Goal: Task Accomplishment & Management: Complete application form

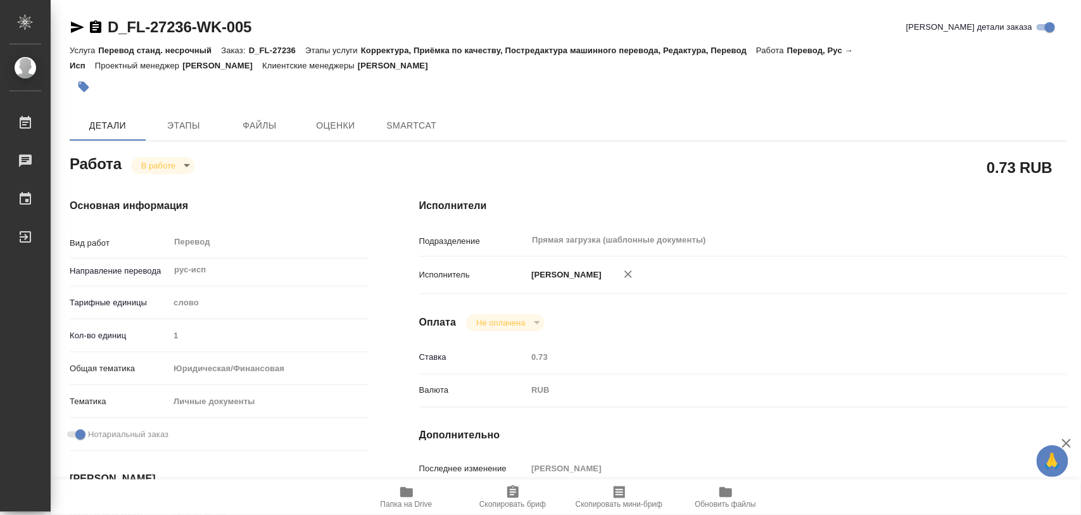
type textarea "x"
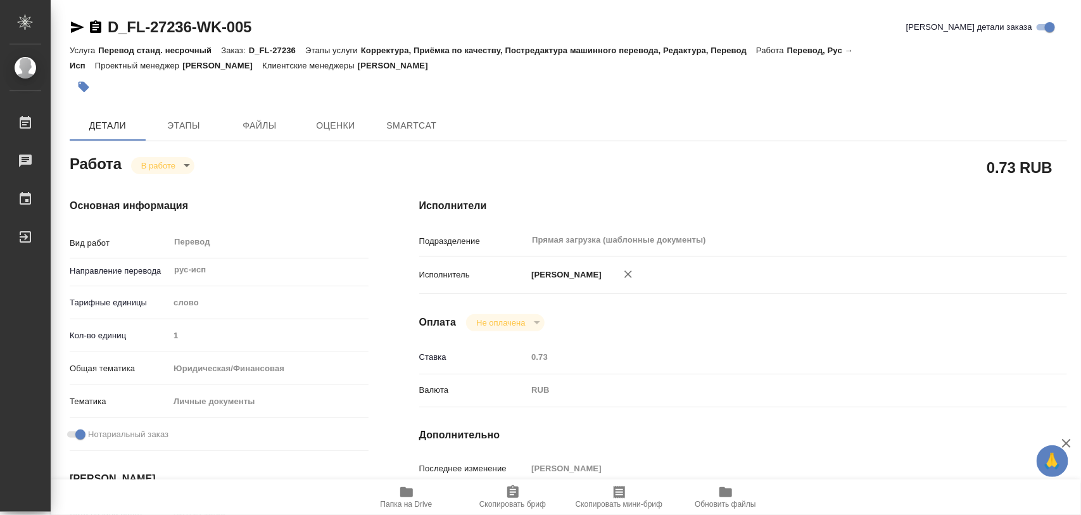
type textarea "x"
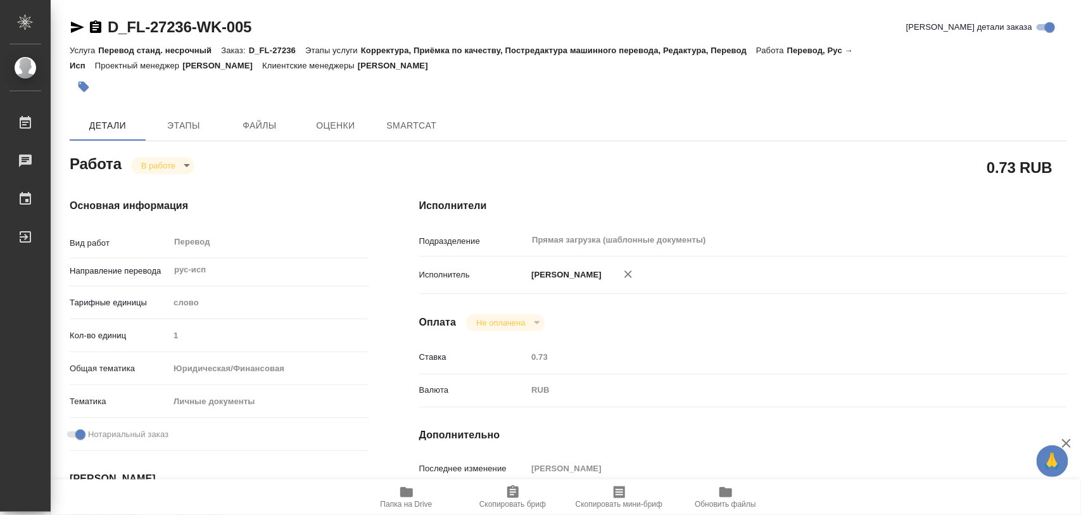
type textarea "x"
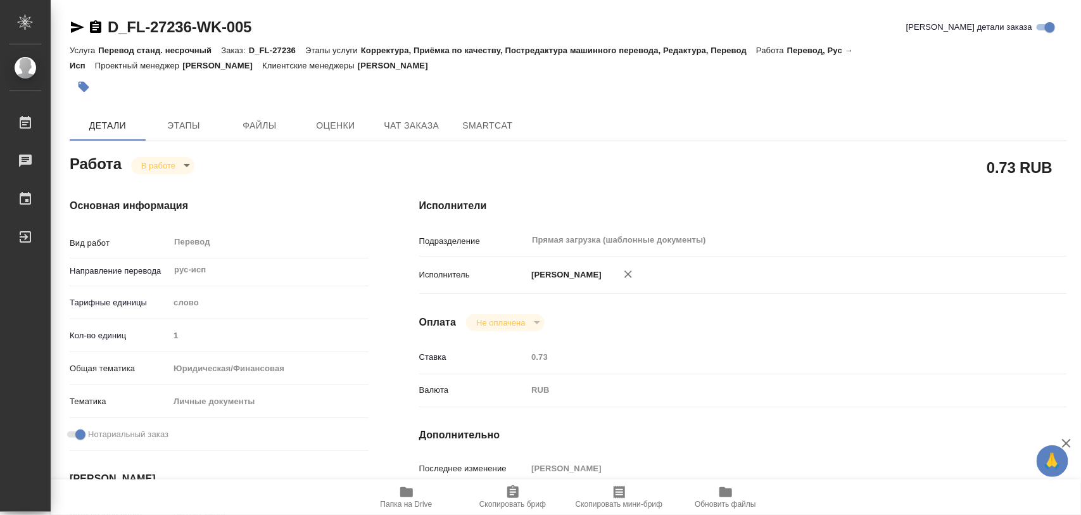
type textarea "x"
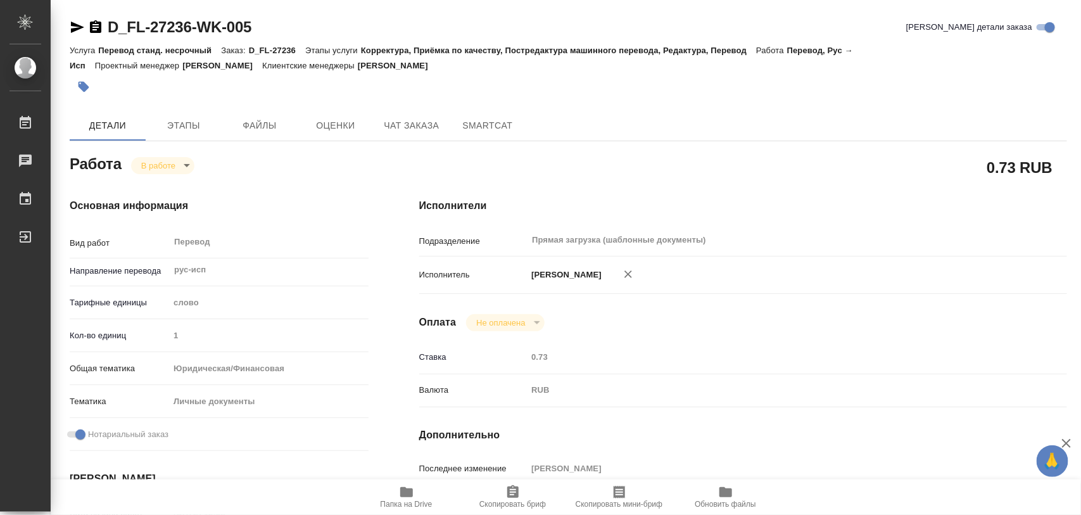
click at [408, 496] on icon "button" at bounding box center [406, 492] width 13 height 10
type textarea "x"
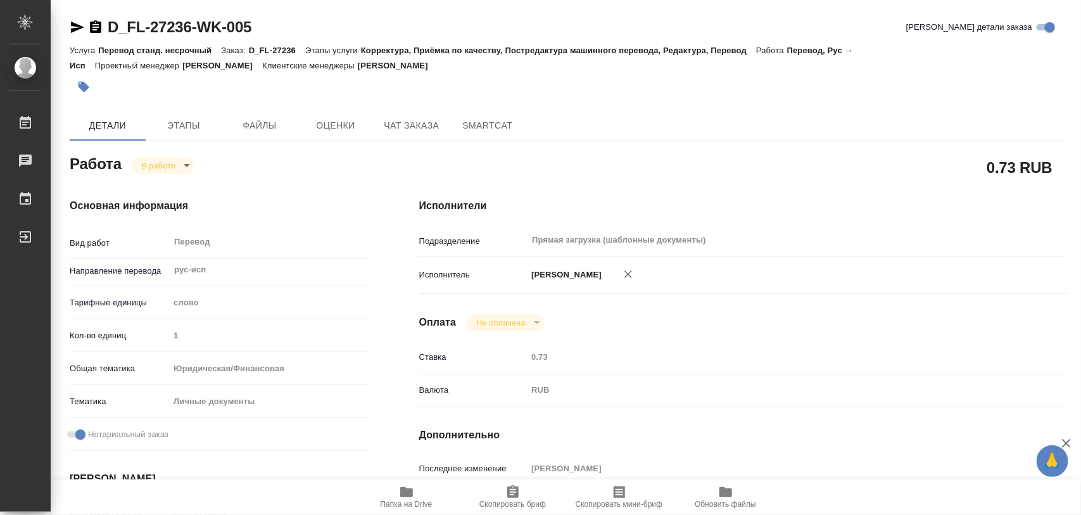
type textarea "x"
click at [87, 87] on icon "button" at bounding box center [83, 87] width 11 height 11
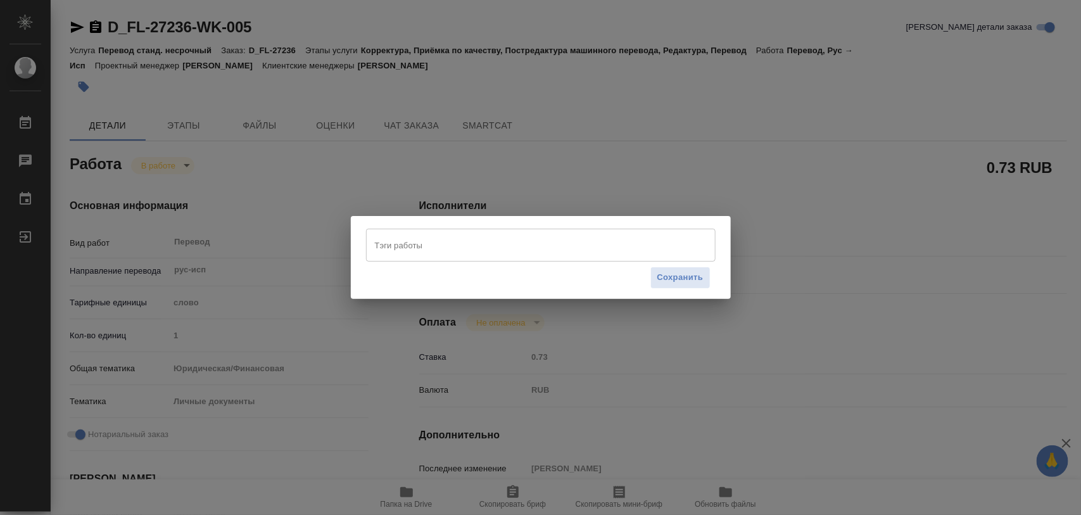
click at [574, 246] on input "Тэги работы" at bounding box center [529, 245] width 314 height 22
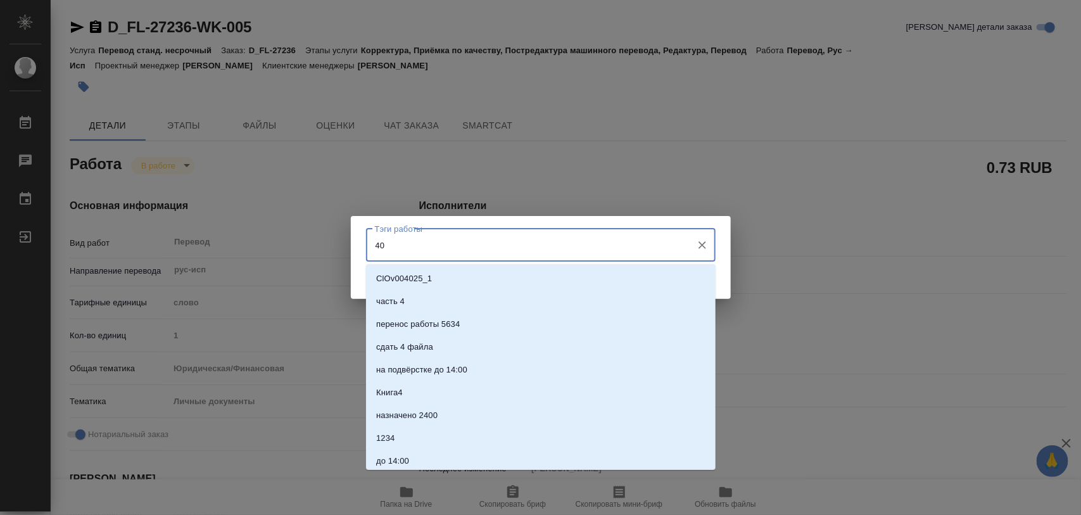
type input "400"
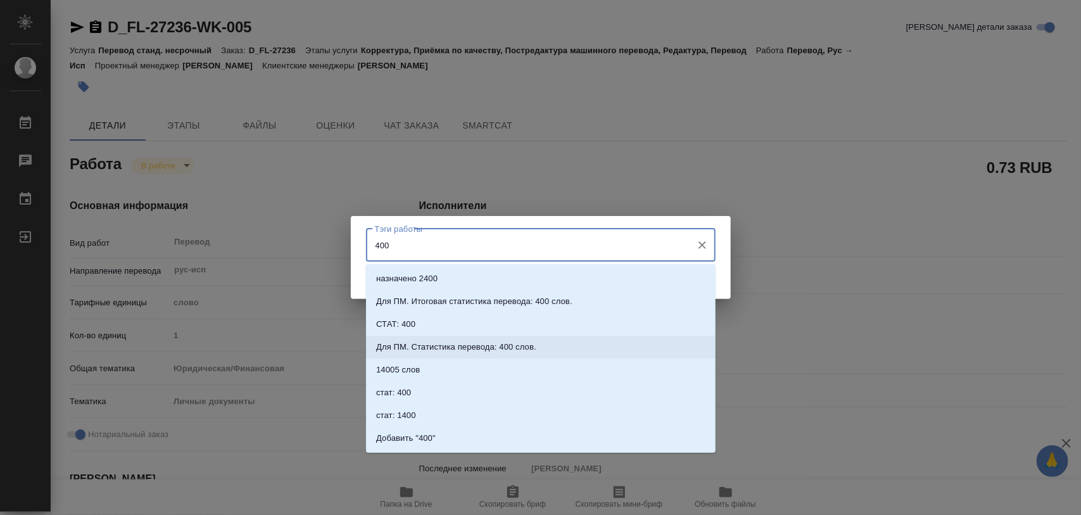
click at [524, 347] on p "Для ПМ. Статистика перевода: 400 слов." at bounding box center [456, 347] width 160 height 13
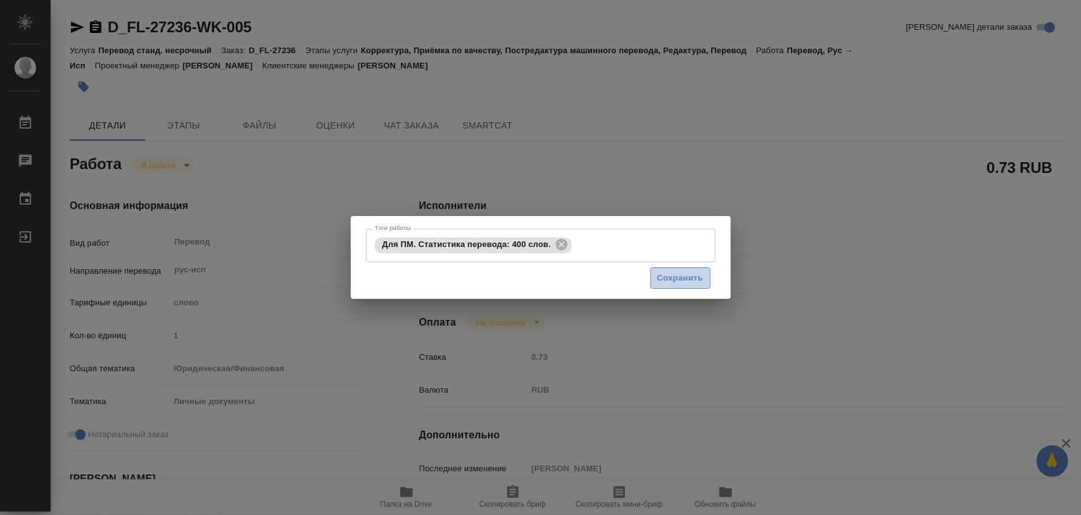
click at [682, 285] on button "Сохранить" at bounding box center [680, 278] width 60 height 22
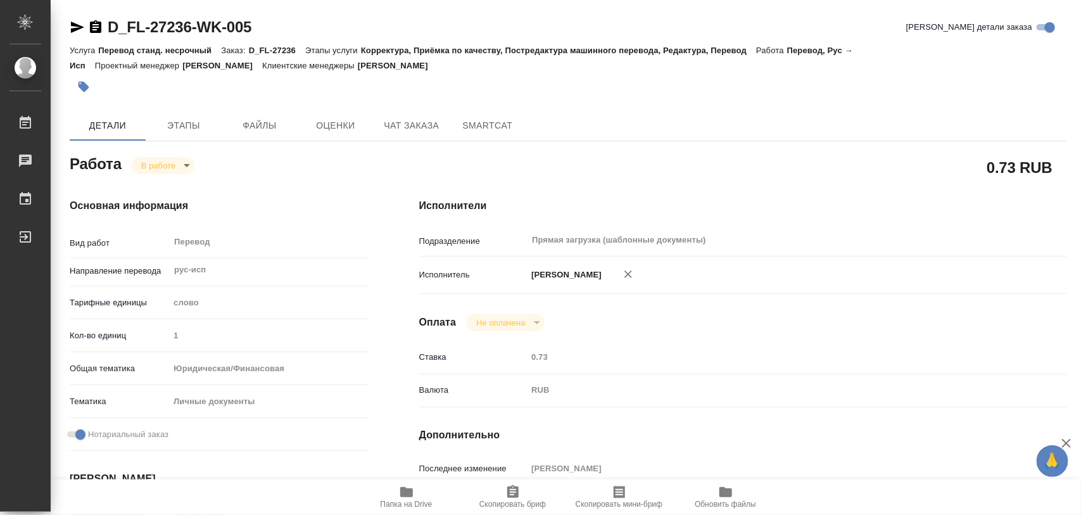
type input "inProgress"
type textarea "Перевод"
type textarea "x"
type input "рус-исп"
type input "5a8b1489cc6b4906c91bfd90"
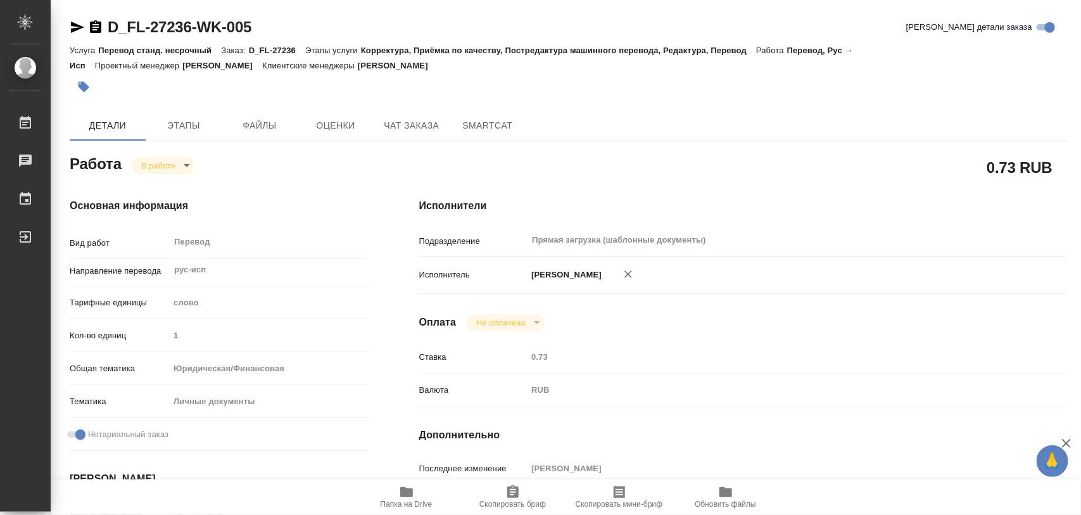
type input "1"
type input "yr-fn"
type input "5a8b8b956a9677013d343cfe"
checkbox input "true"
type input "[DATE] 15:08"
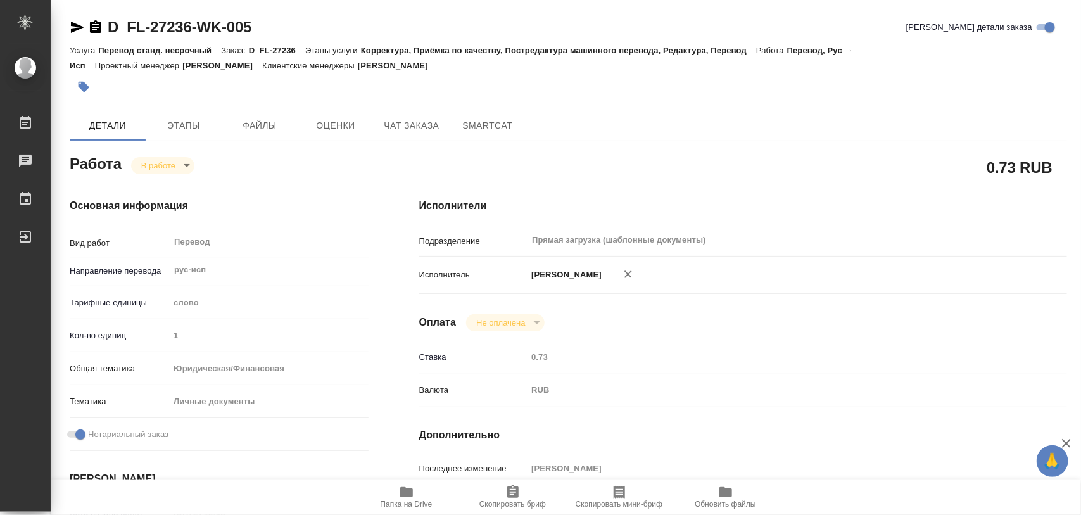
type input "[DATE] 09:50"
type input "[DATE] 11:00"
type input "Прямая загрузка (шаблонные документы)"
type input "notPayed"
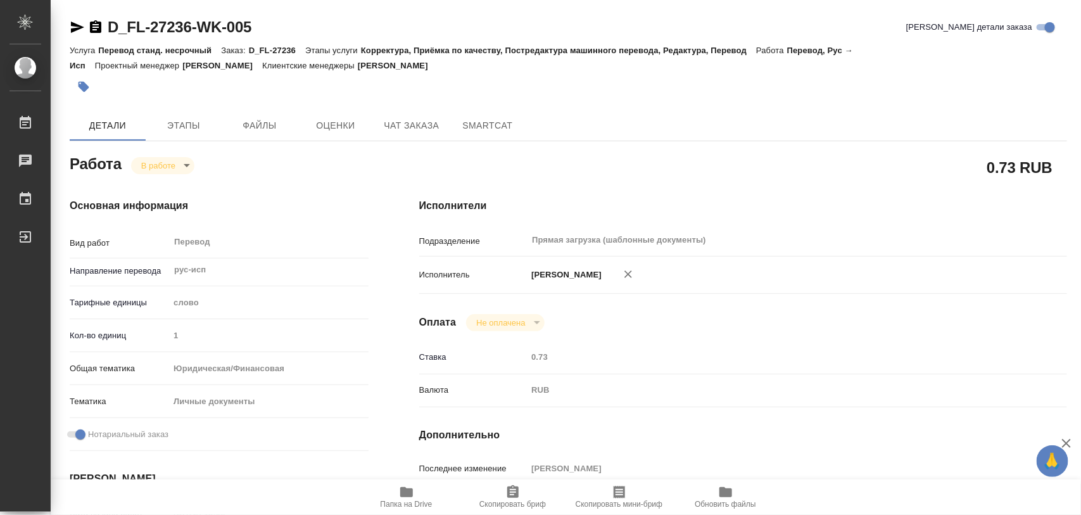
type input "0.73"
type input "RUB"
type input "[PERSON_NAME]"
type textarea "x"
type textarea "/Clients/FL_D/Orders/D_FL-27236/Translated/D_FL-27236-WK-005"
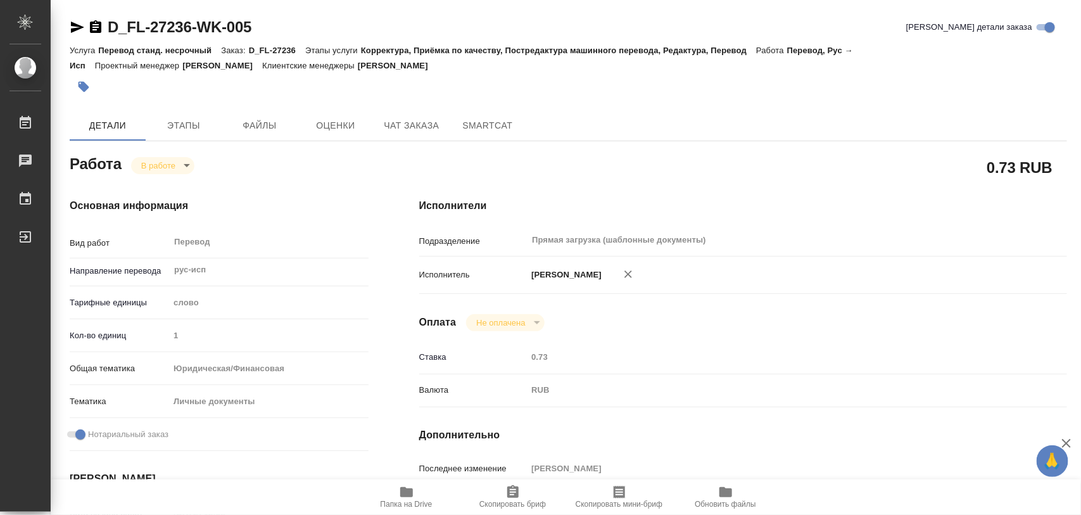
type textarea "x"
type input "D_FL-27236"
type input "Перевод станд. несрочный"
type input "Корректура, Приёмка по качеству, Постредактура машинного перевода, Редактура, П…"
type input "[PERSON_NAME]"
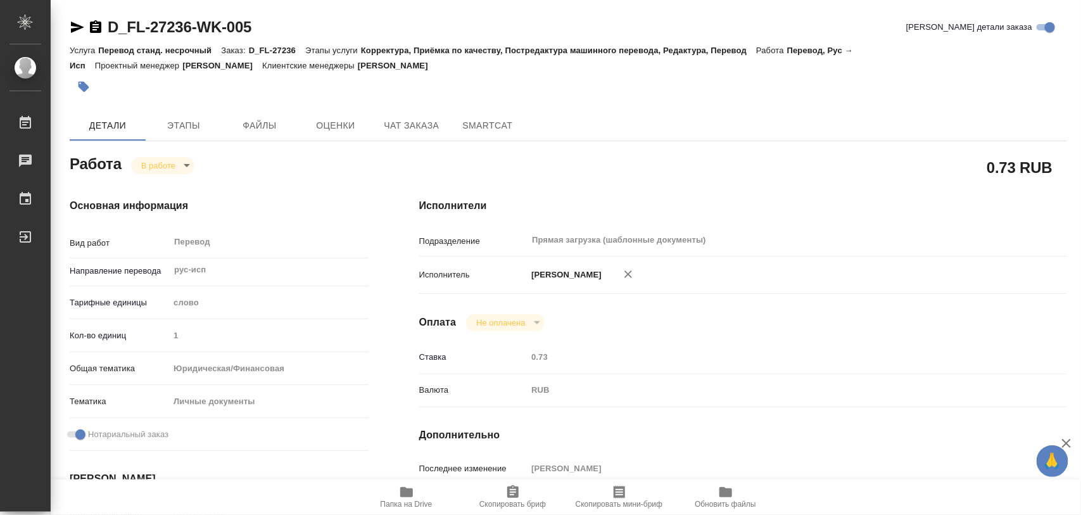
type input "/Clients/FL_D/Orders/D_FL-27236"
type input "[URL][DOMAIN_NAME]"
type textarea "x"
type textarea "1. [PERSON_NAME] 2. LOLITA MANYCH исп - латино!!!"
type textarea "x"
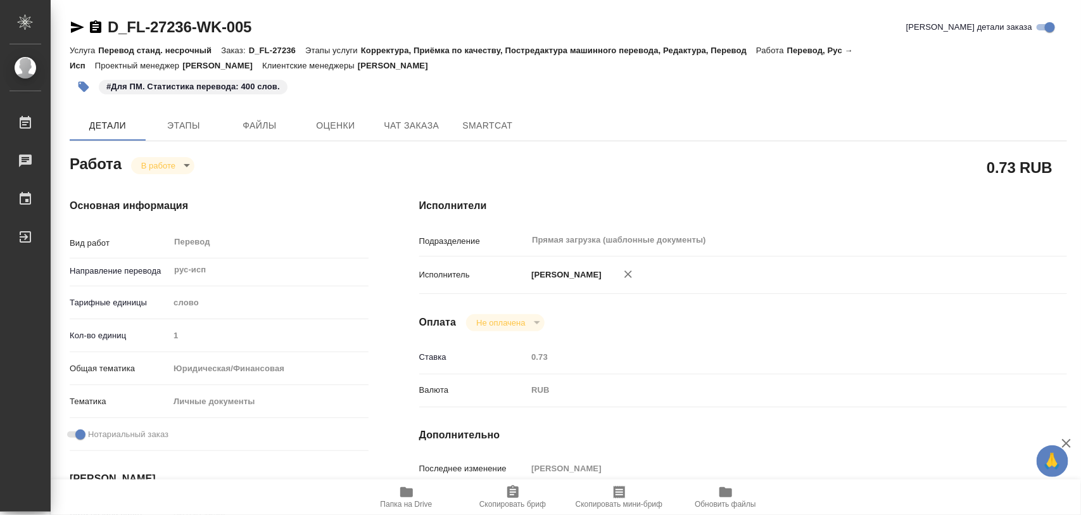
type textarea "x"
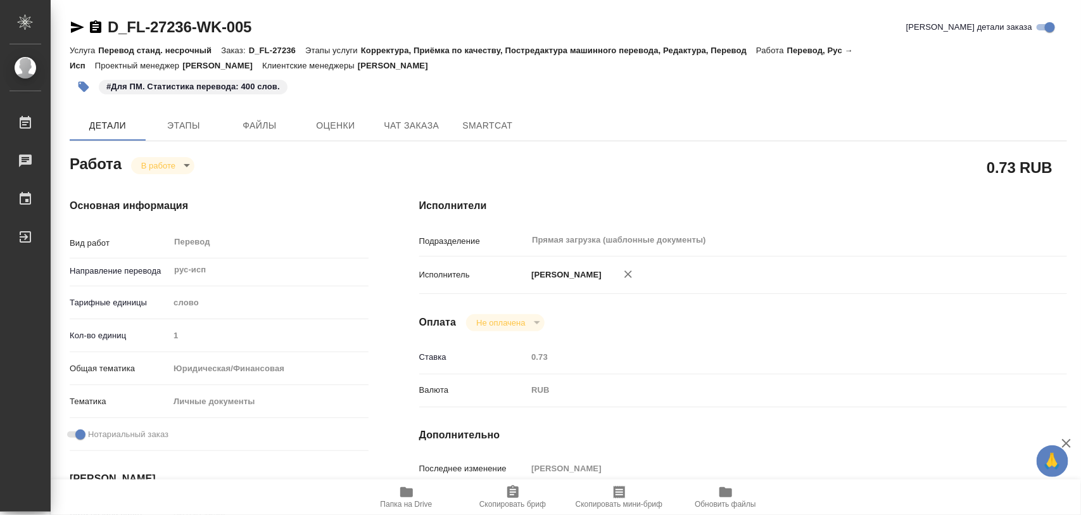
type textarea "x"
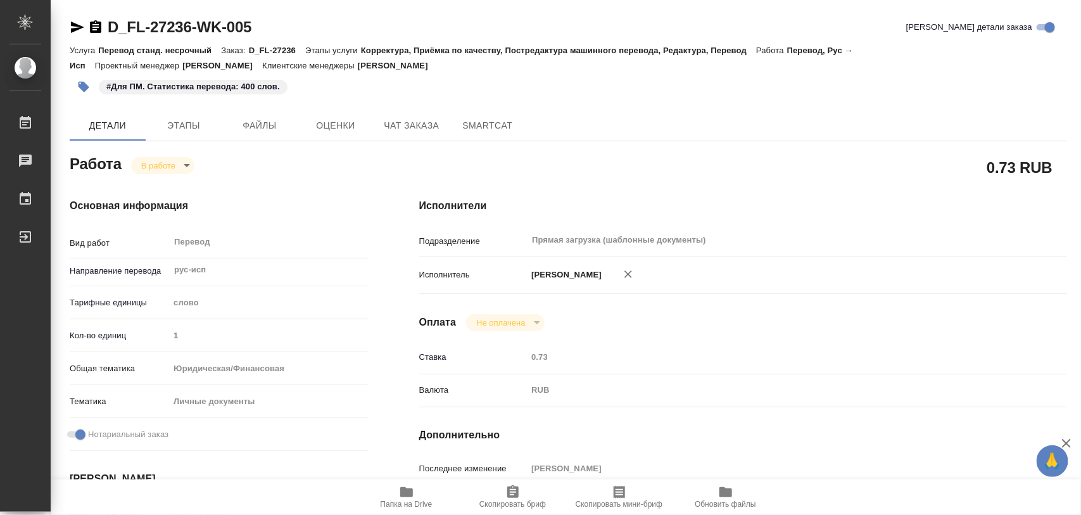
type textarea "x"
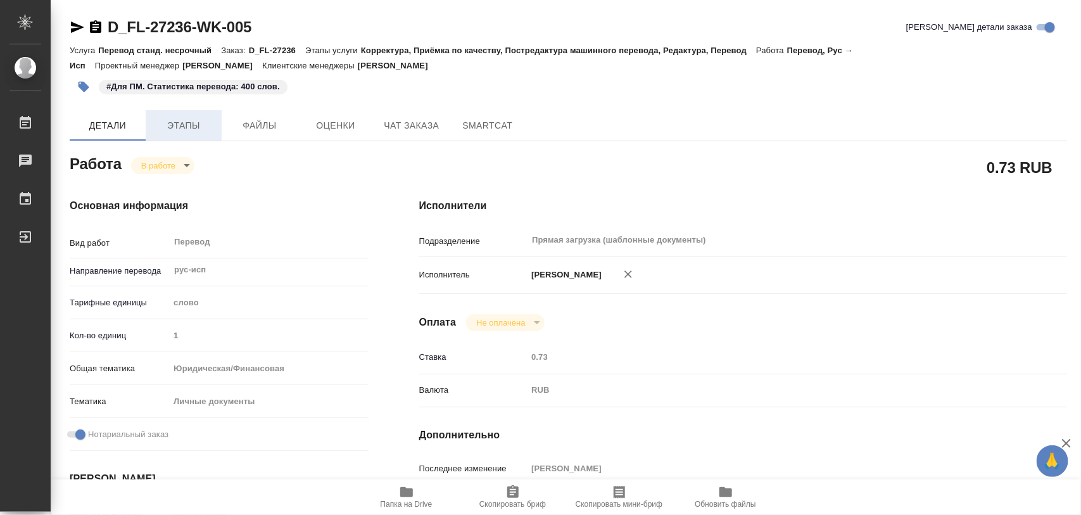
click at [192, 125] on span "Этапы" at bounding box center [183, 126] width 61 height 16
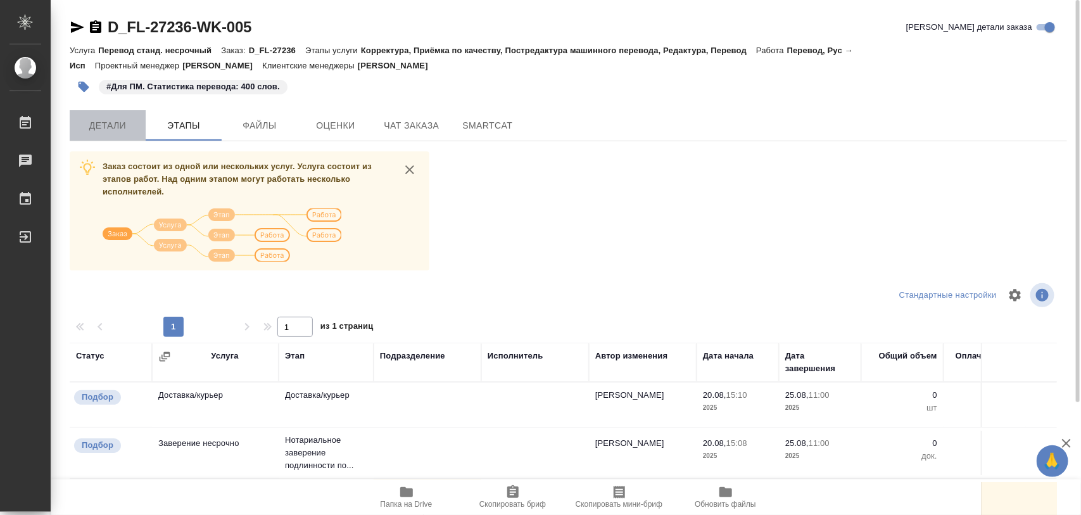
click at [119, 127] on span "Детали" at bounding box center [107, 126] width 61 height 16
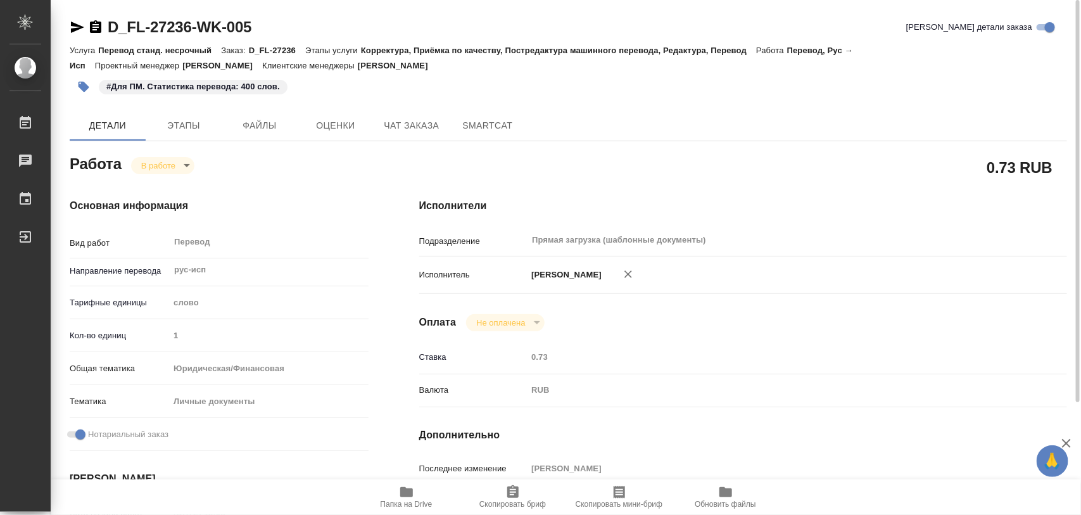
type textarea "x"
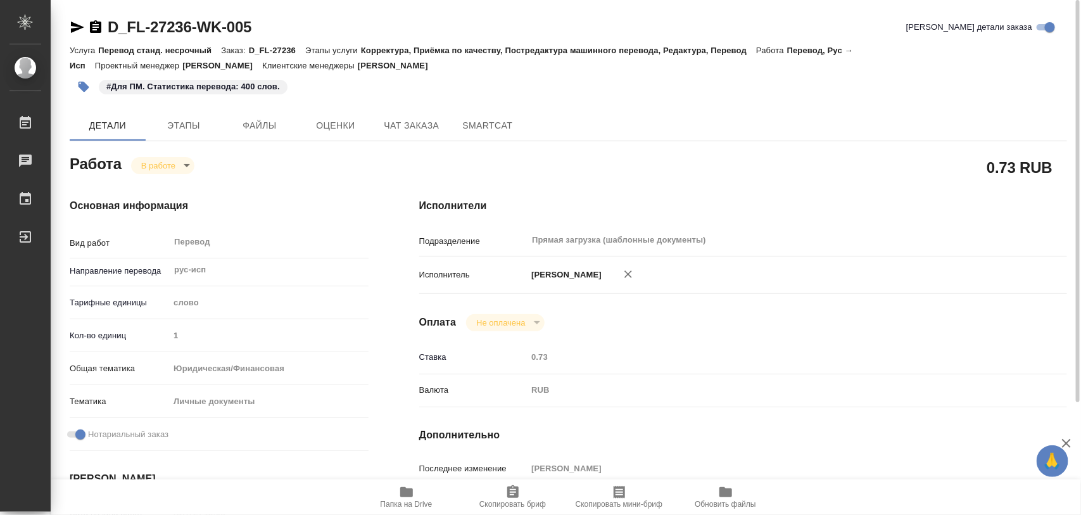
type textarea "x"
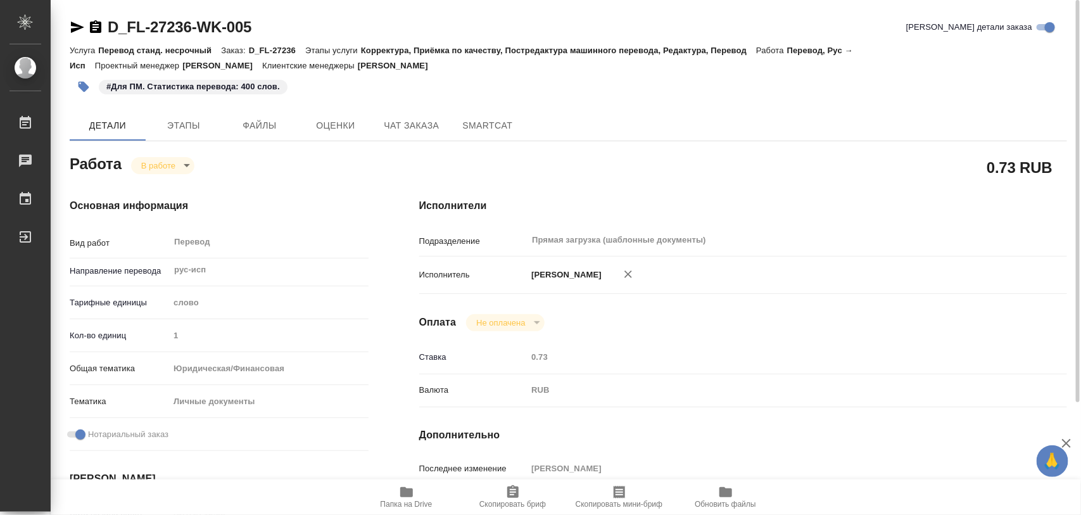
type textarea "x"
